Goal: Task Accomplishment & Management: Complete application form

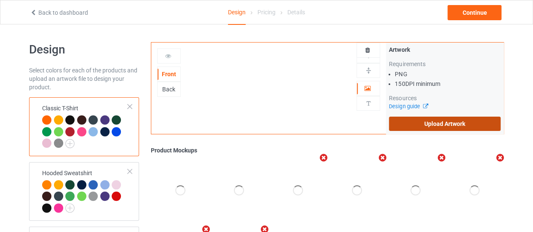
click at [440, 119] on label "Upload Artwork" at bounding box center [445, 124] width 112 height 14
click at [0, 0] on input "Upload Artwork" at bounding box center [0, 0] width 0 height 0
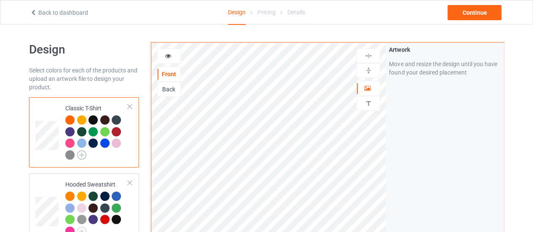
click at [83, 156] on img at bounding box center [81, 154] width 9 height 9
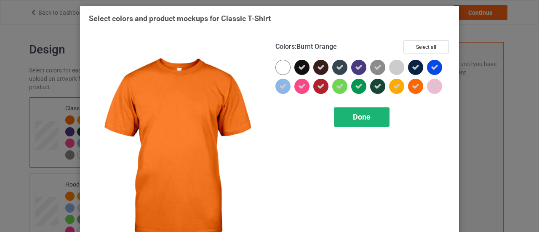
click at [348, 118] on div "Done" at bounding box center [362, 116] width 56 height 19
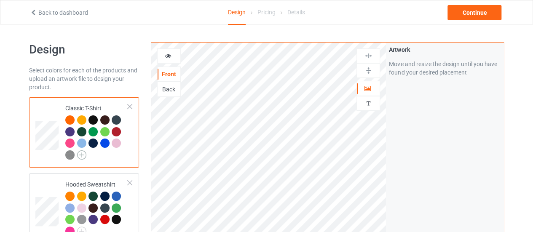
click at [83, 155] on img at bounding box center [81, 154] width 9 height 9
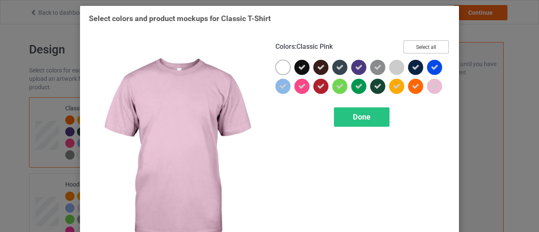
click at [438, 49] on button "Select all" at bounding box center [427, 46] width 46 height 13
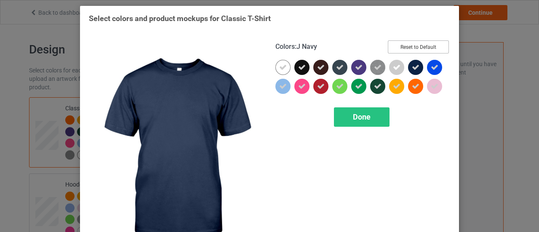
click at [418, 51] on button "Reset to Default" at bounding box center [418, 46] width 61 height 13
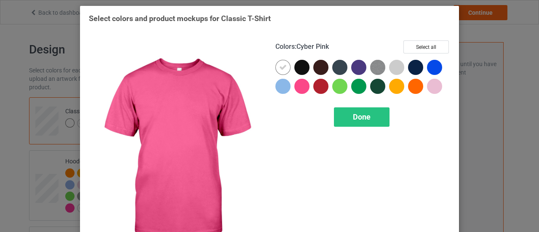
click at [303, 85] on div at bounding box center [302, 86] width 15 height 15
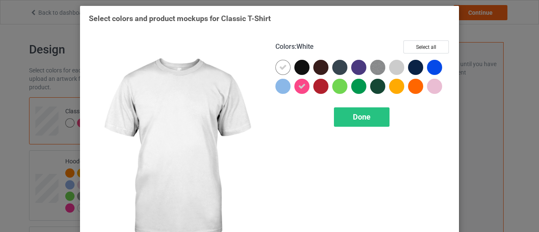
click at [281, 65] on icon at bounding box center [283, 68] width 8 height 8
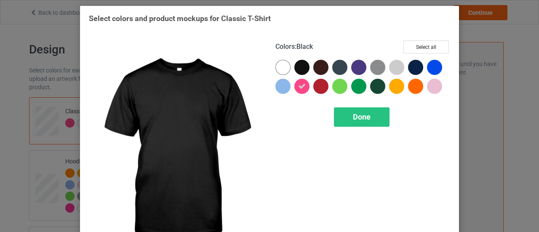
click at [308, 66] on div at bounding box center [304, 69] width 19 height 19
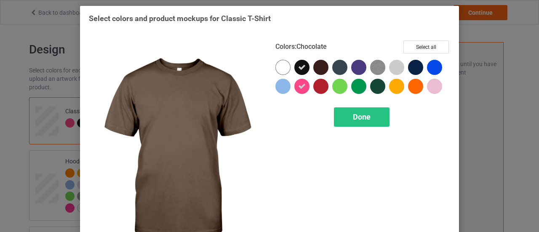
click at [316, 67] on div at bounding box center [321, 67] width 15 height 15
click at [320, 83] on div at bounding box center [321, 86] width 15 height 15
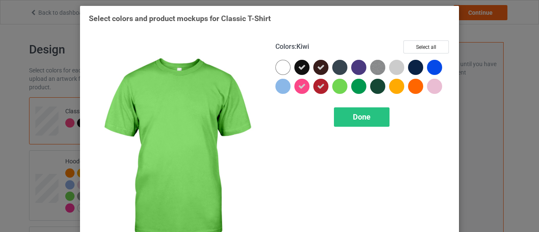
click at [338, 84] on div at bounding box center [339, 86] width 15 height 15
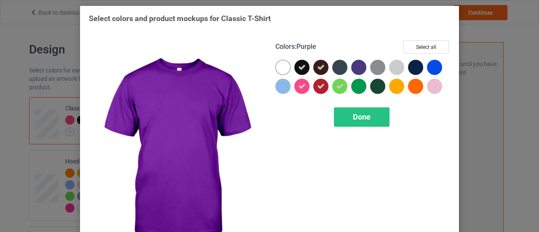
click at [353, 66] on div at bounding box center [358, 67] width 15 height 15
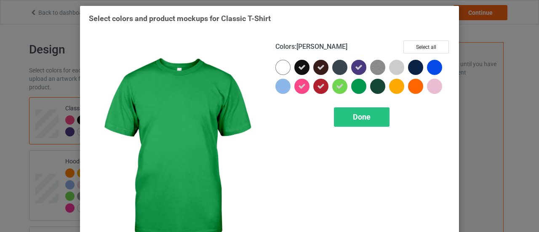
click at [356, 80] on div at bounding box center [358, 86] width 15 height 15
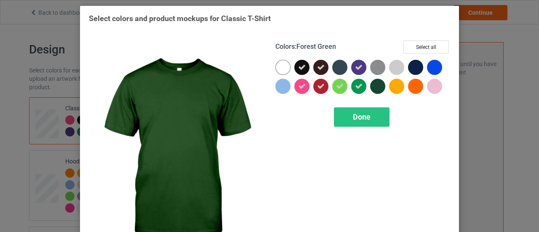
click at [377, 91] on div at bounding box center [377, 86] width 15 height 15
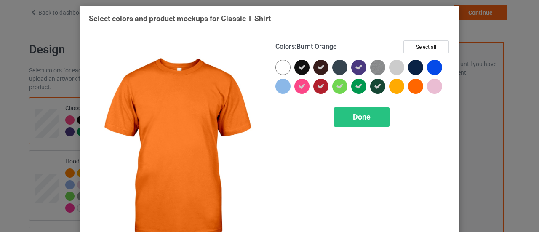
click at [415, 90] on div at bounding box center [415, 86] width 15 height 15
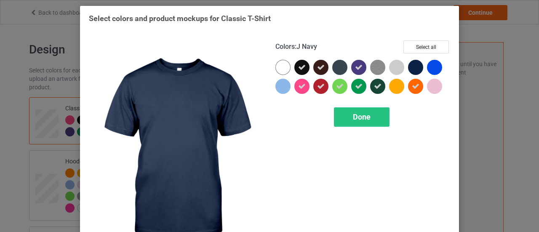
click at [412, 73] on div at bounding box center [415, 67] width 15 height 15
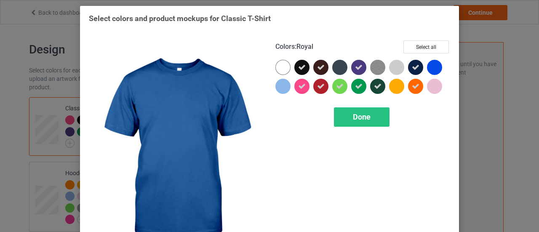
click at [429, 69] on div at bounding box center [434, 67] width 15 height 15
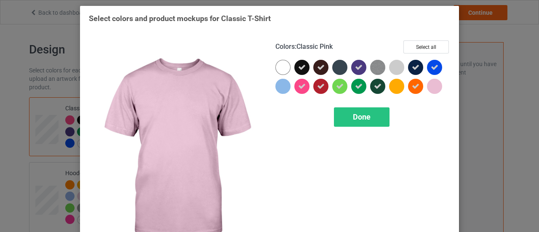
click at [430, 86] on div at bounding box center [434, 86] width 15 height 15
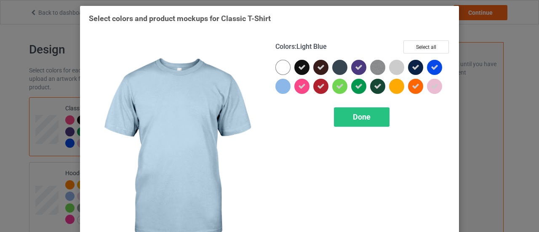
click at [276, 87] on div at bounding box center [283, 86] width 15 height 15
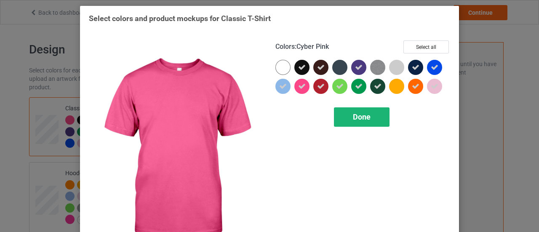
click at [353, 118] on span "Done" at bounding box center [362, 117] width 18 height 9
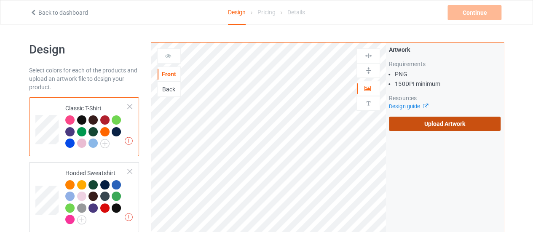
click at [404, 123] on label "Upload Artwork" at bounding box center [445, 124] width 112 height 14
click at [0, 0] on input "Upload Artwork" at bounding box center [0, 0] width 0 height 0
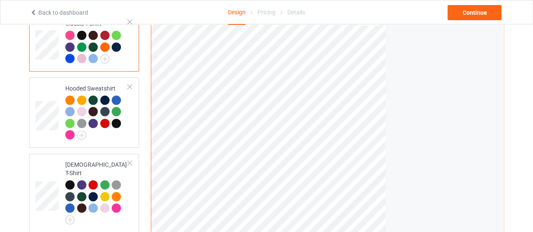
scroll to position [84, 0]
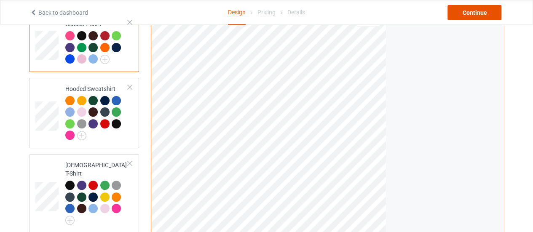
click at [469, 12] on div "Continue" at bounding box center [475, 12] width 54 height 15
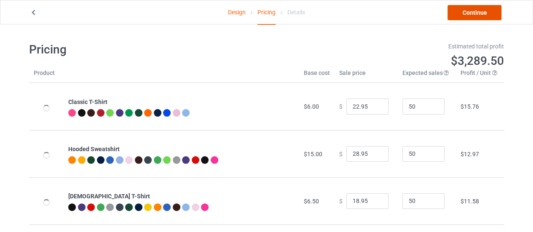
click at [464, 17] on link "Continue" at bounding box center [475, 12] width 54 height 15
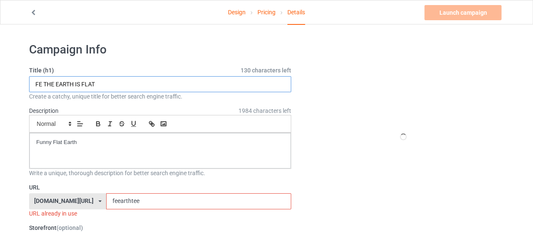
drag, startPoint x: 103, startPoint y: 84, endPoint x: 0, endPoint y: 75, distance: 103.7
click at [63, 86] on input "Funny dad daughter" at bounding box center [160, 84] width 262 height 16
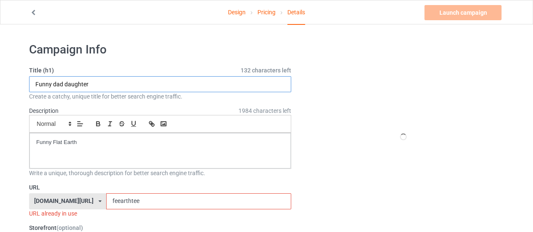
click at [63, 86] on input "Funny dad daughter" at bounding box center [160, 84] width 262 height 16
type input "Funny dad daughter"
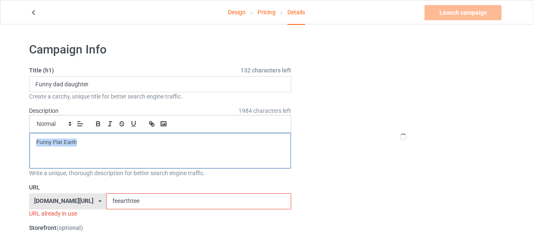
drag, startPoint x: 108, startPoint y: 149, endPoint x: 0, endPoint y: 138, distance: 108.4
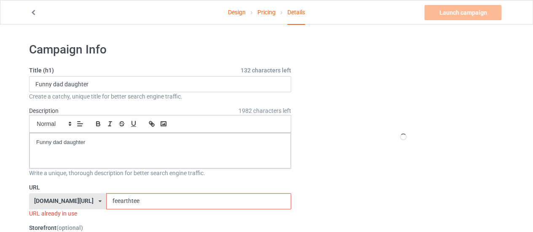
click at [129, 201] on input "feearthtee" at bounding box center [198, 201] width 185 height 16
drag, startPoint x: 129, startPoint y: 201, endPoint x: 62, endPoint y: 200, distance: 66.6
click at [62, 200] on div "[DOMAIN_NAME][URL] [DOMAIN_NAME][URL] 587d0d41cee36fd012c64a69 feearthtee" at bounding box center [160, 201] width 262 height 16
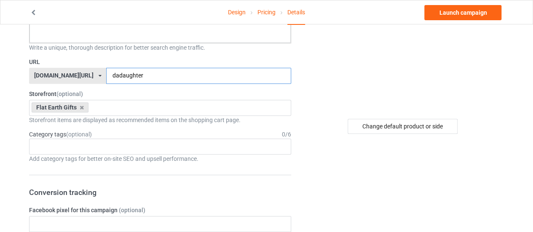
scroll to position [126, 0]
type input "dadaughter"
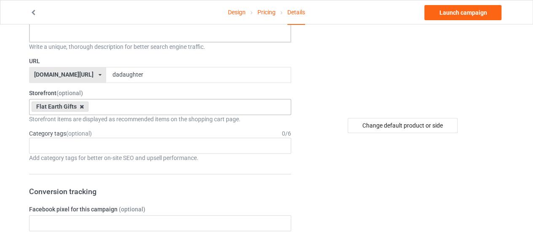
click at [80, 107] on icon at bounding box center [82, 106] width 4 height 5
click at [347, 64] on div at bounding box center [403, 11] width 152 height 190
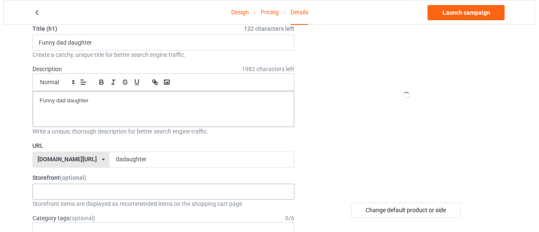
scroll to position [0, 0]
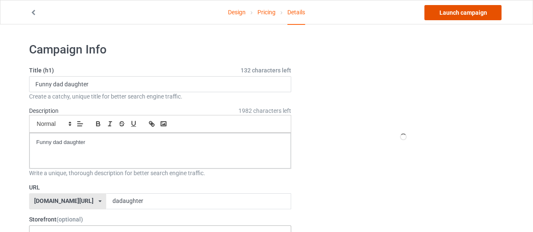
click at [432, 16] on link "Launch campaign" at bounding box center [462, 12] width 77 height 15
